Goal: Find contact information: Find contact information

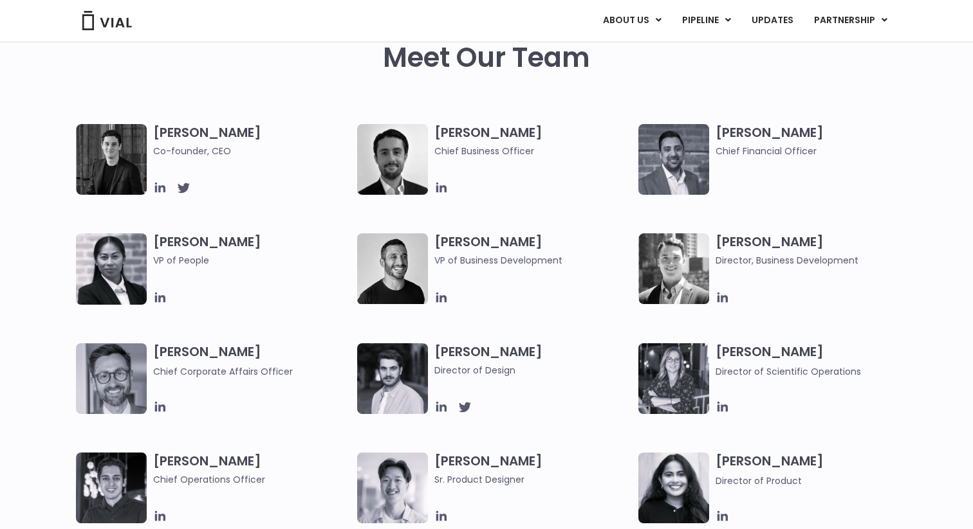
scroll to position [628, 0]
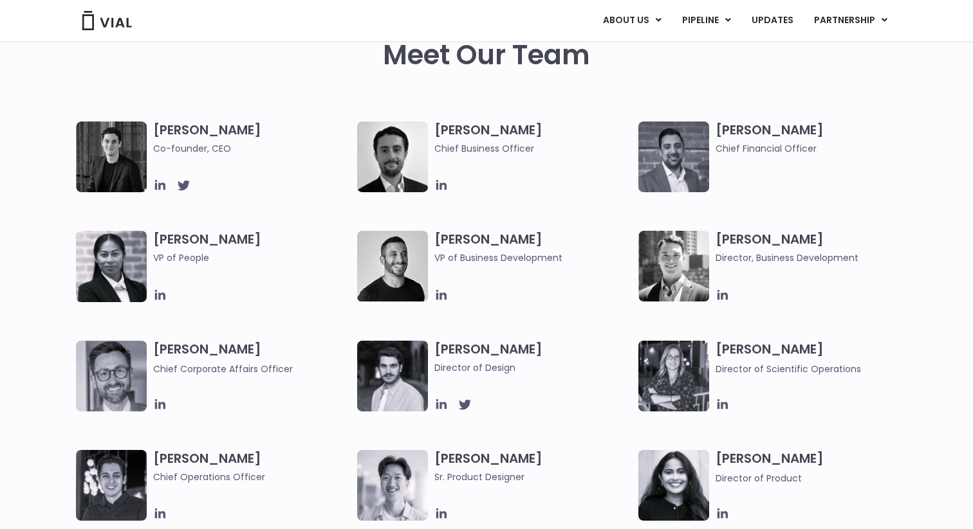
click at [183, 132] on h3 "[PERSON_NAME] Co-founder, CEO" at bounding box center [251, 139] width 197 height 34
click at [111, 169] on img at bounding box center [111, 157] width 71 height 71
click at [122, 160] on img at bounding box center [111, 157] width 71 height 71
click at [161, 187] on icon at bounding box center [160, 185] width 14 height 14
click at [186, 179] on icon at bounding box center [183, 185] width 14 height 14
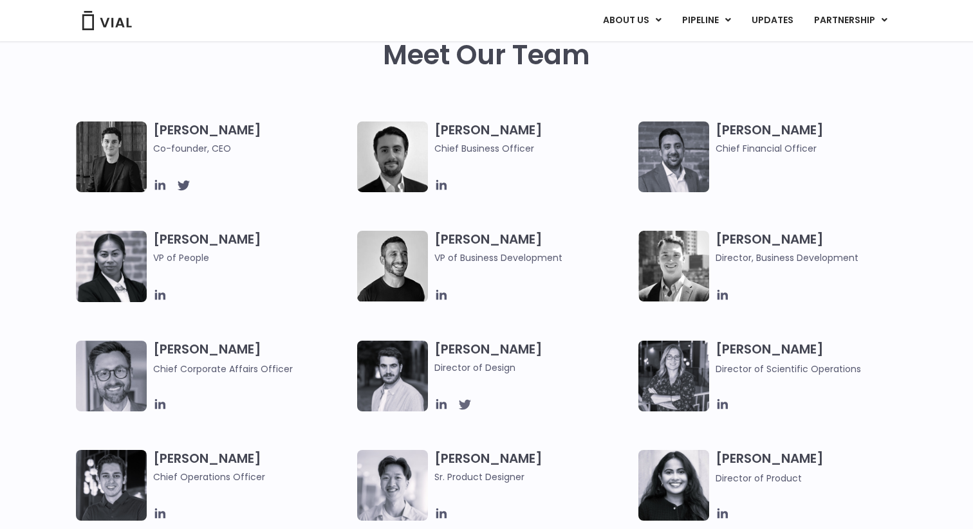
click at [462, 407] on icon at bounding box center [465, 405] width 12 height 10
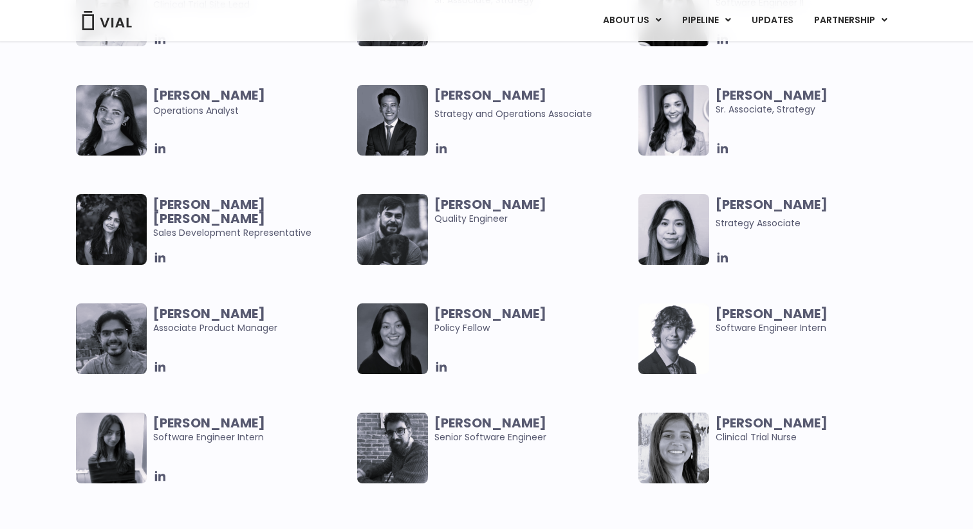
scroll to position [2522, 0]
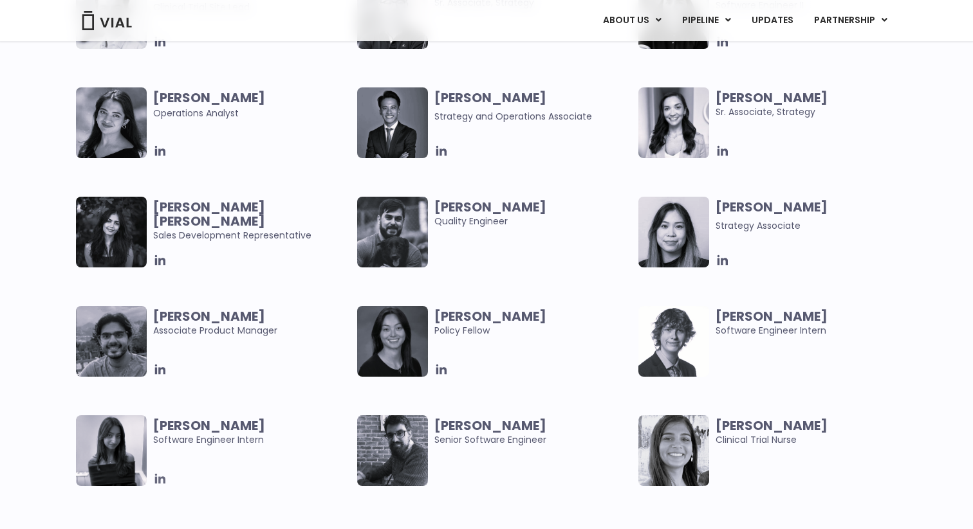
click at [160, 473] on icon at bounding box center [160, 479] width 14 height 14
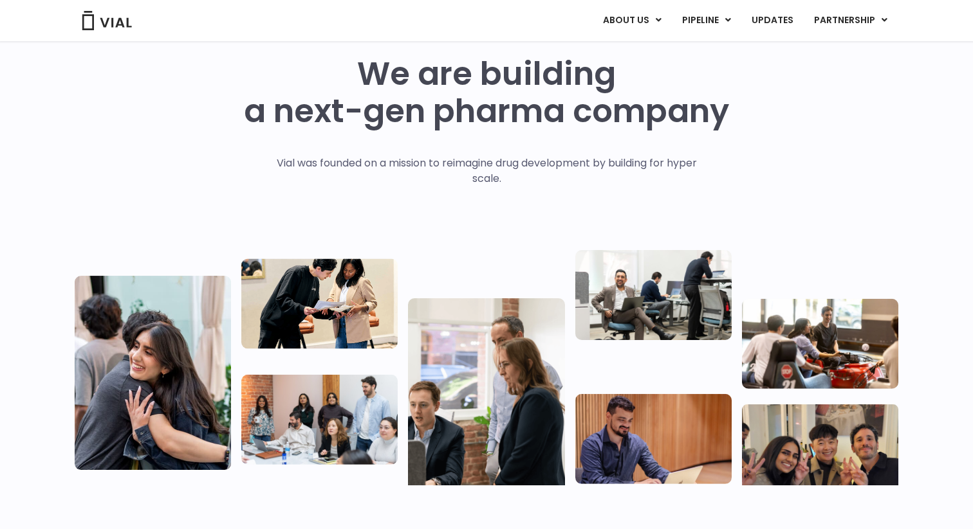
scroll to position [10, 0]
